Goal: Find specific page/section: Find specific page/section

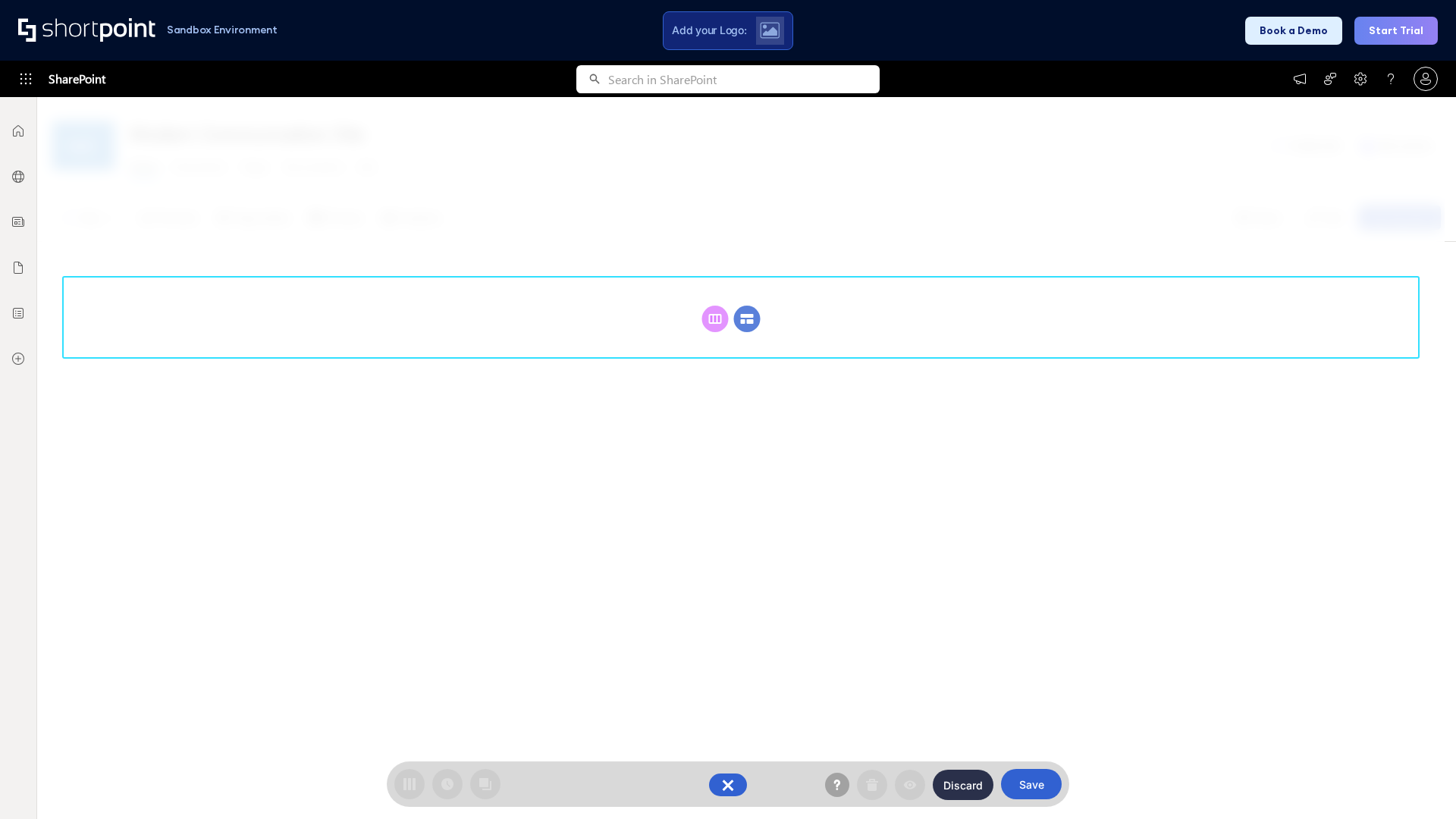
click at [747, 306] on circle at bounding box center [748, 319] width 27 height 27
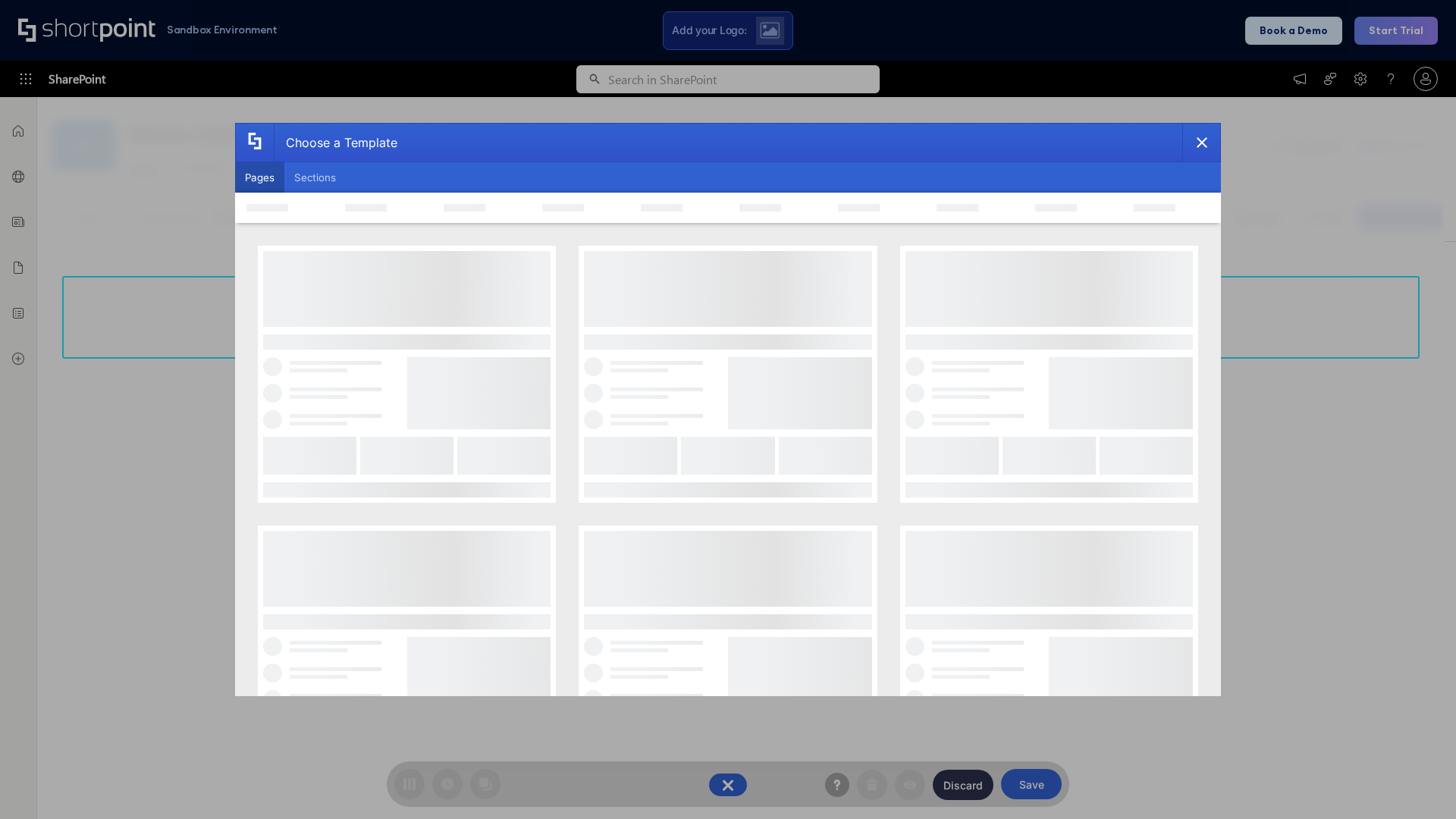
scroll to position [208, 0]
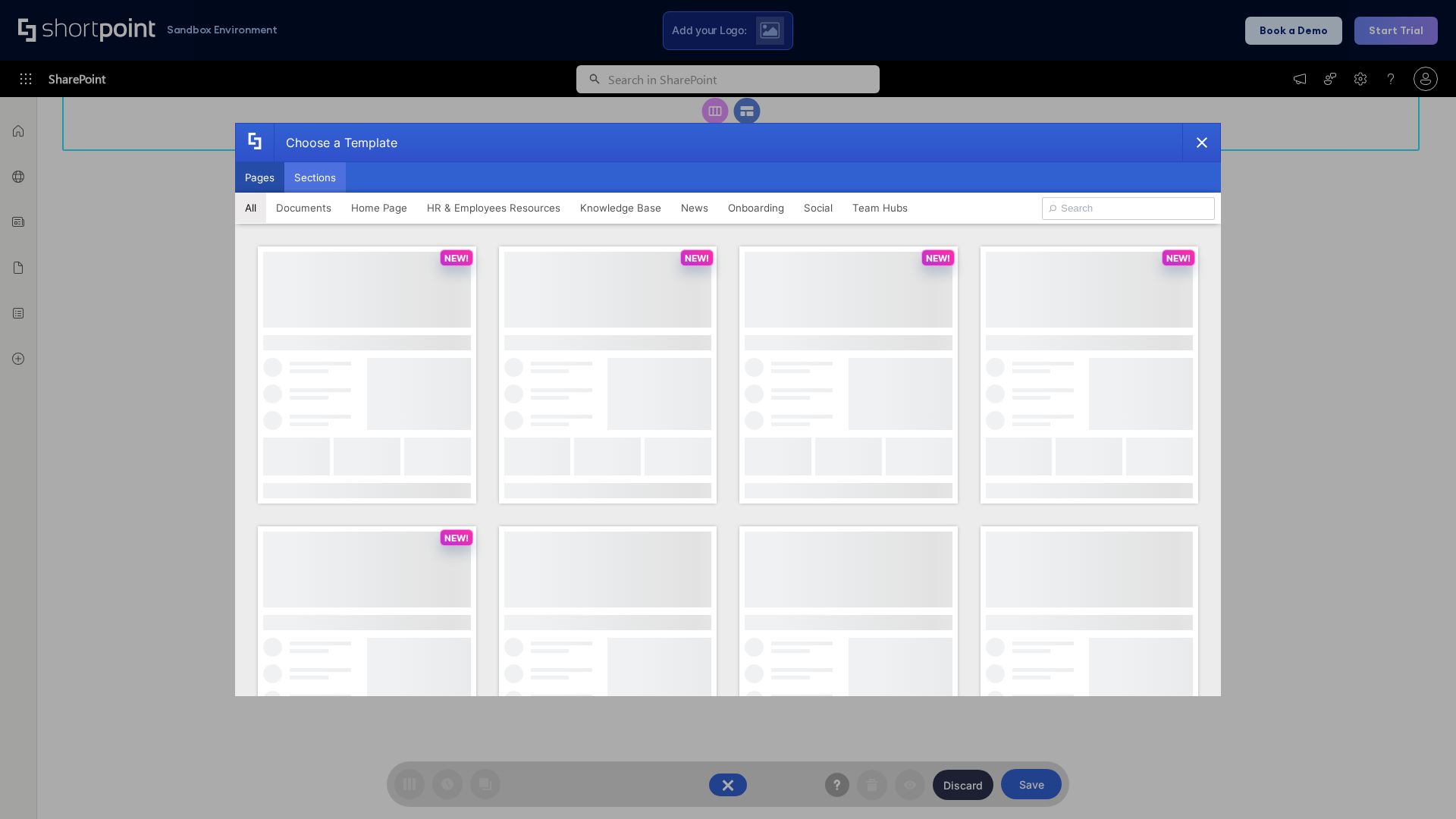
click at [315, 178] on button "Sections" at bounding box center [315, 178] width 62 height 30
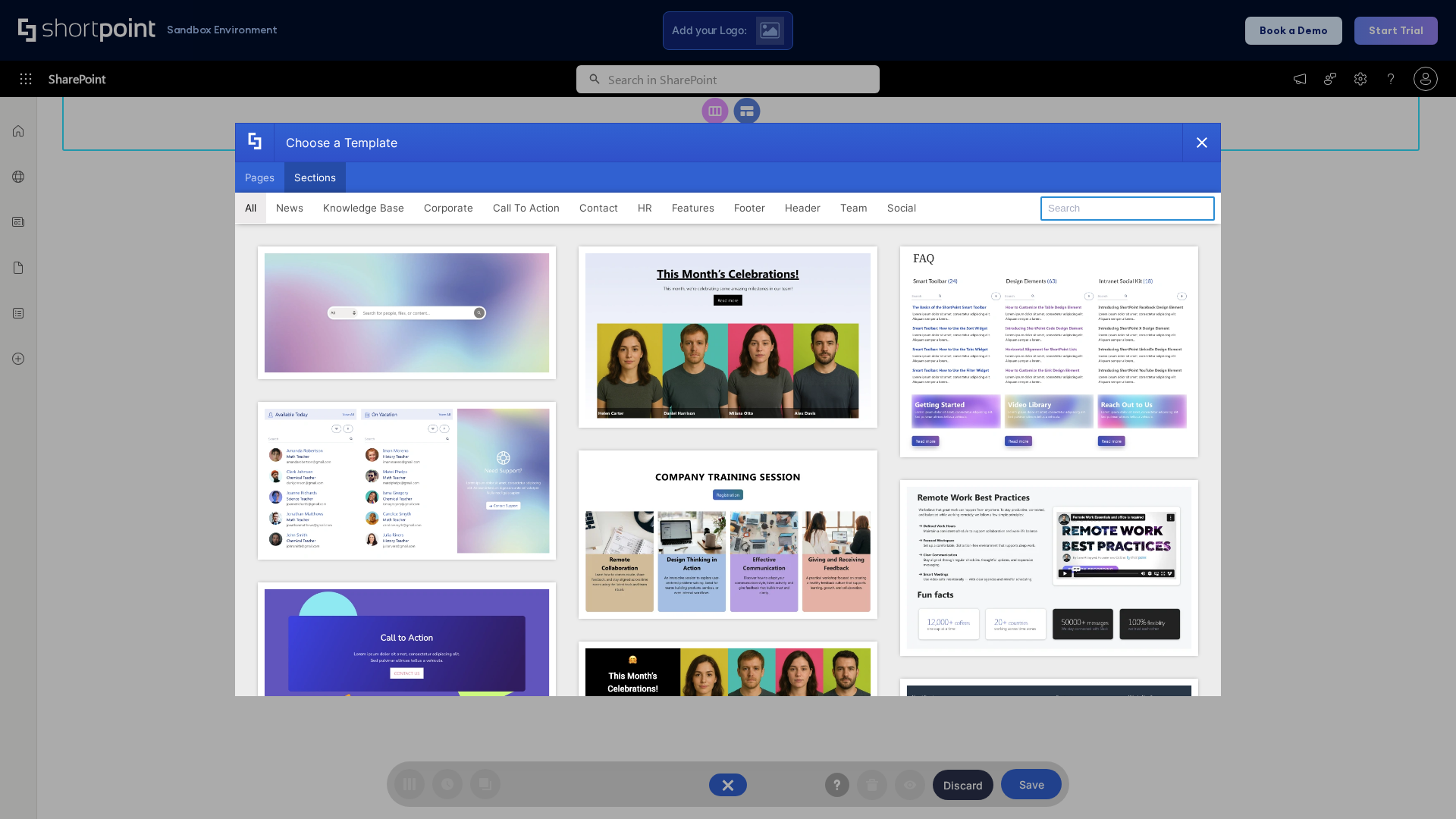
type input "Header 3"
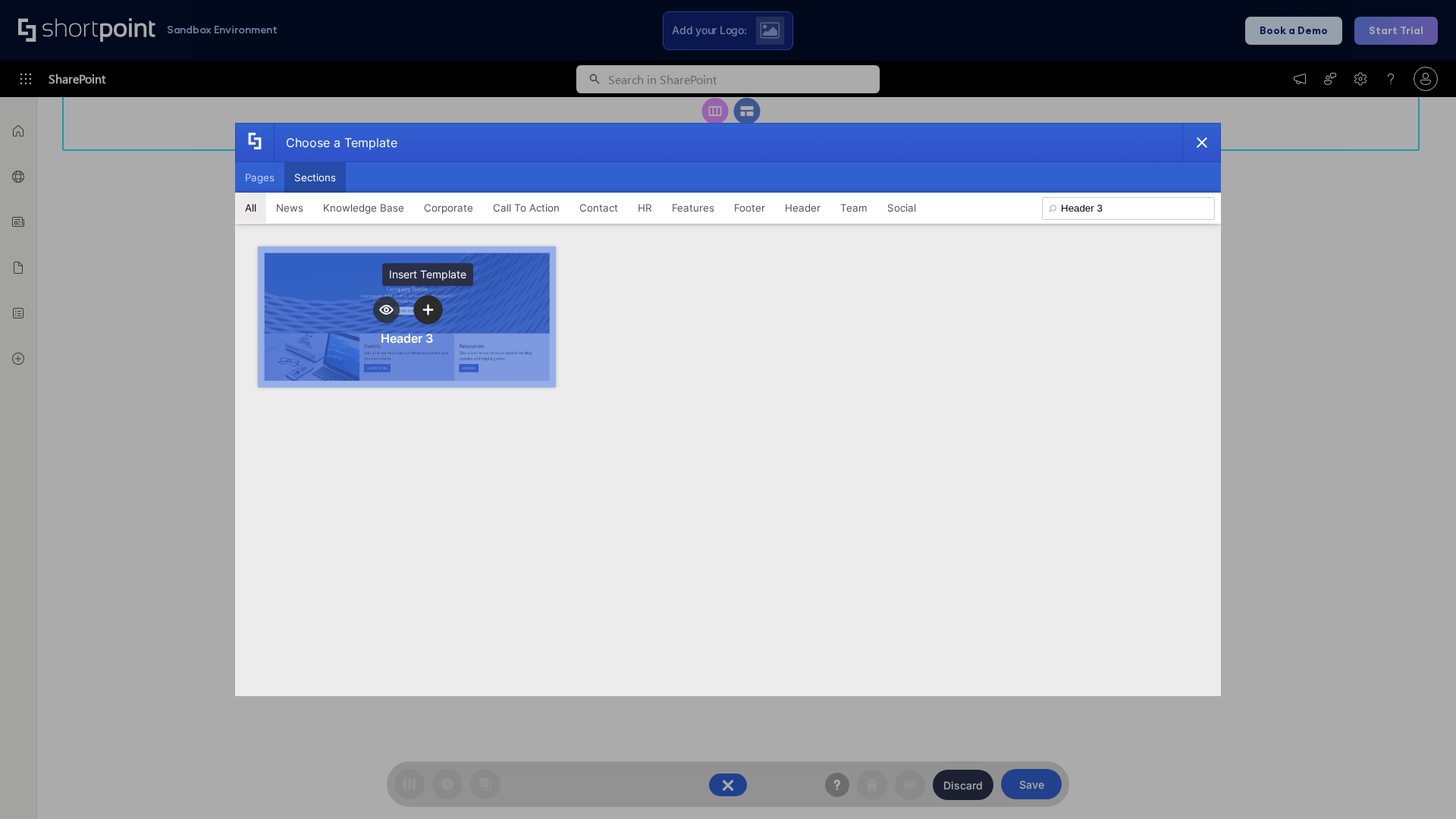
click at [427, 310] on icon "template selector" at bounding box center [427, 310] width 11 height 11
